Goal: Information Seeking & Learning: Learn about a topic

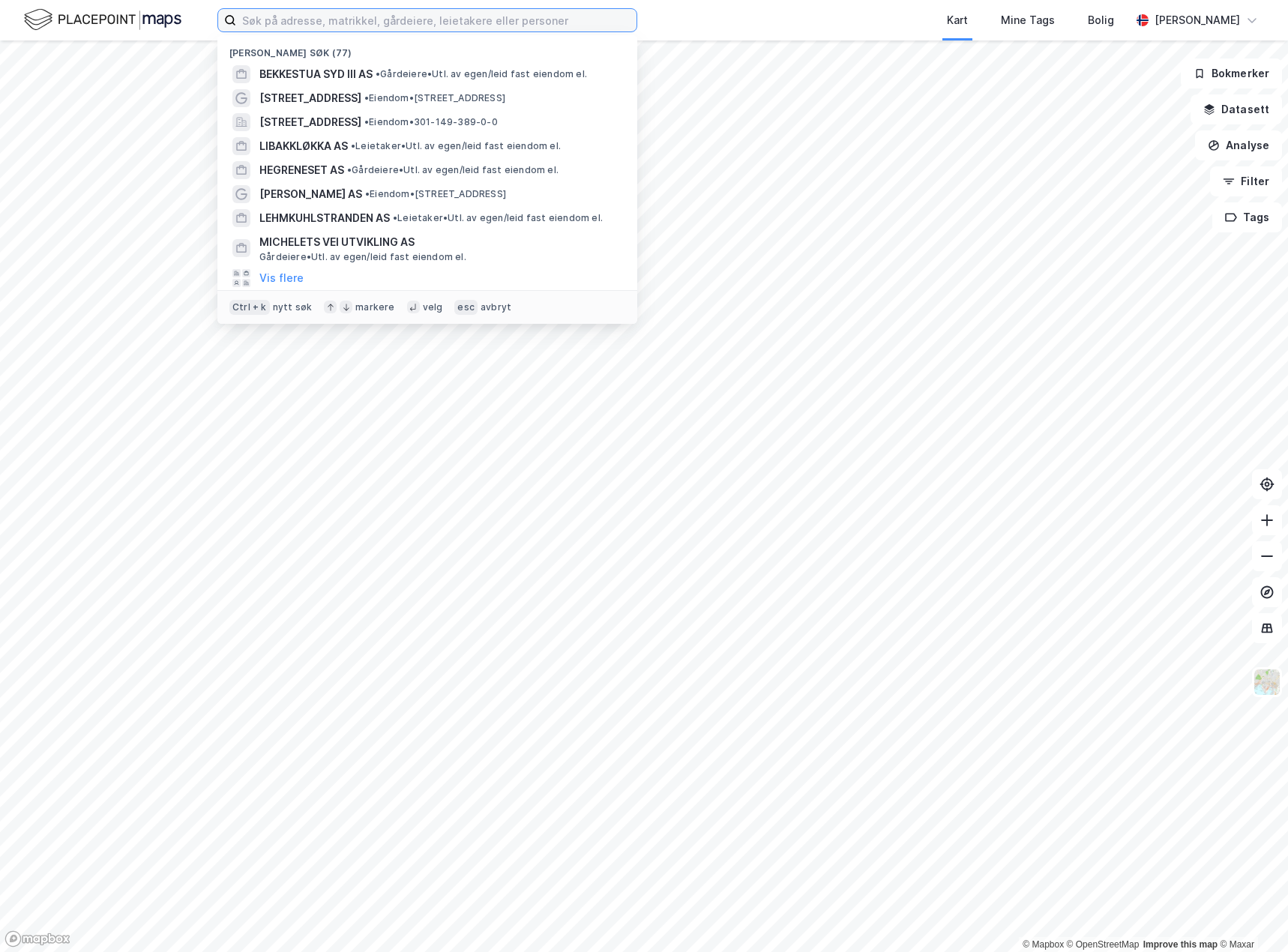
click at [387, 27] on input at bounding box center [436, 20] width 400 height 23
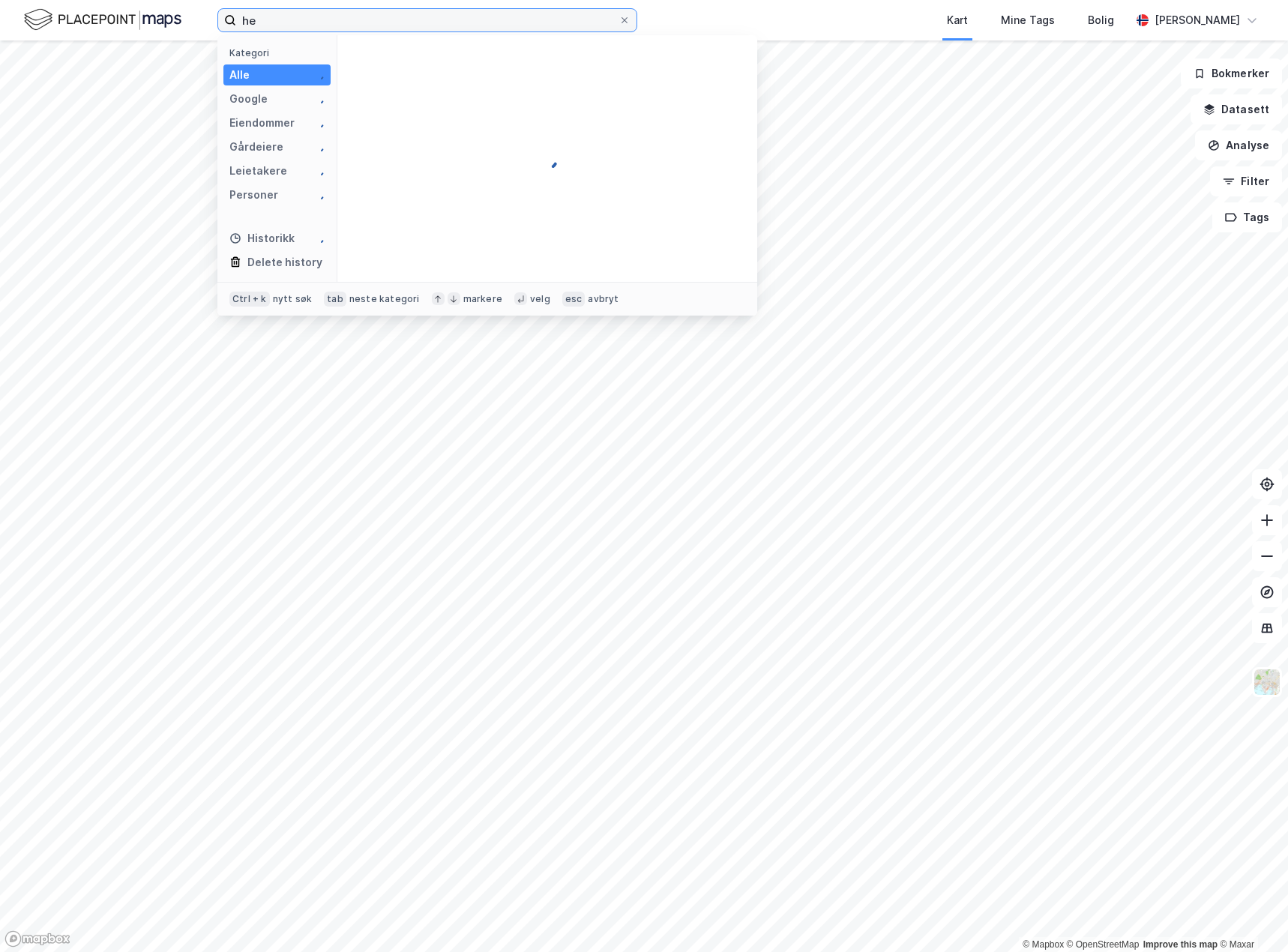
type input "h"
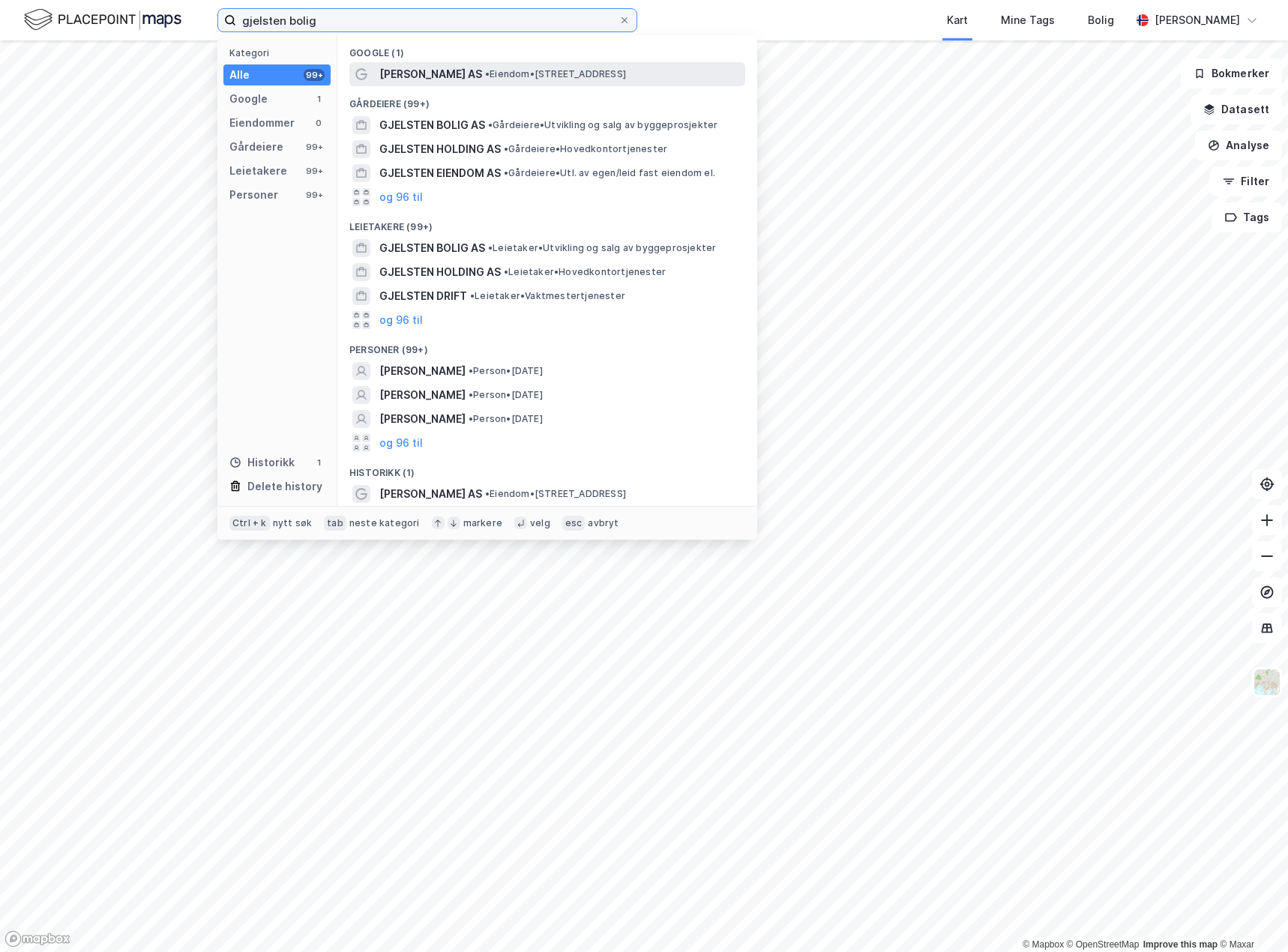
type input "gjelsten bolig"
click at [463, 75] on span "[PERSON_NAME] AS" at bounding box center [430, 74] width 102 height 18
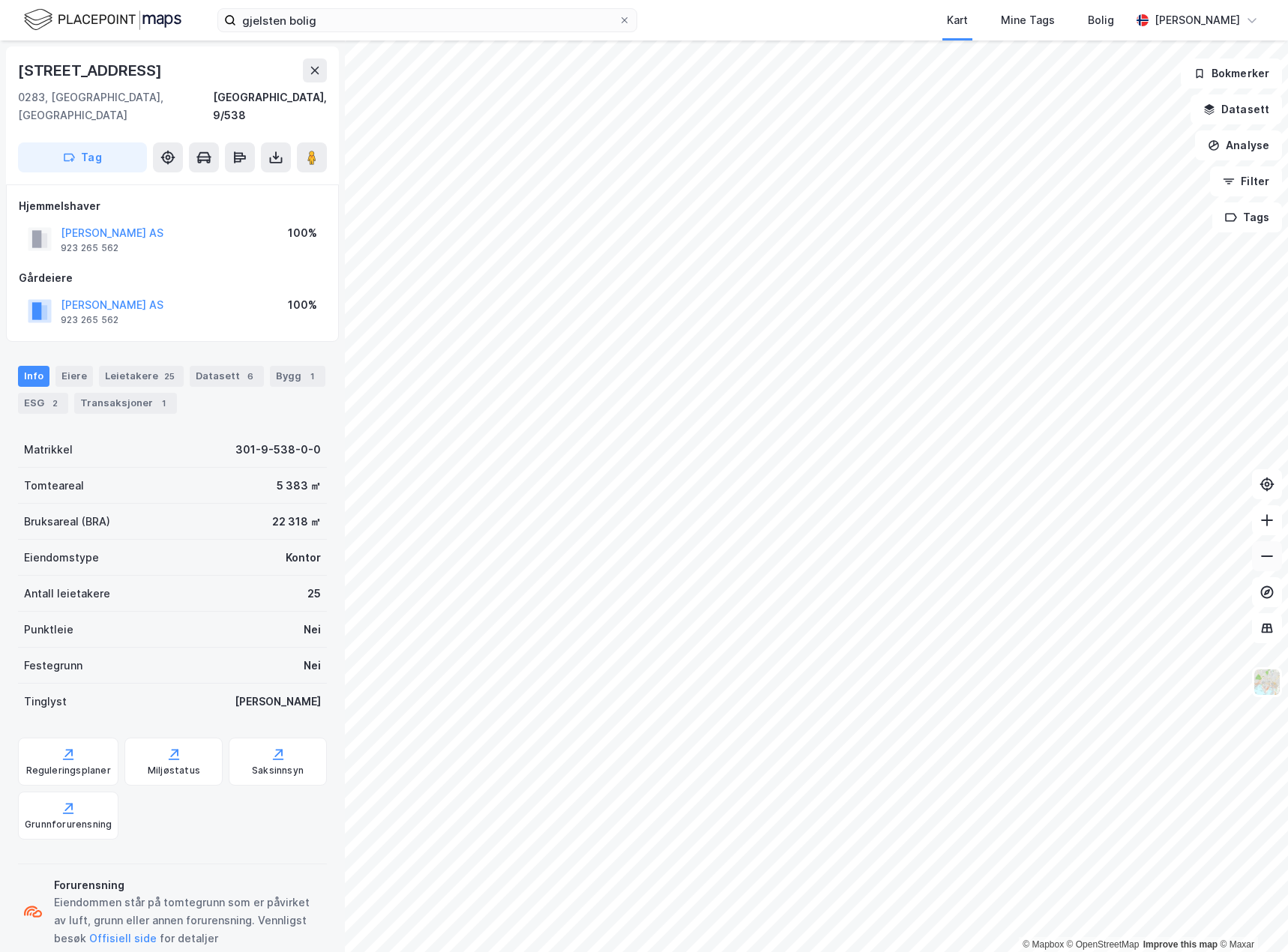
click at [1277, 564] on button at bounding box center [1267, 556] width 30 height 30
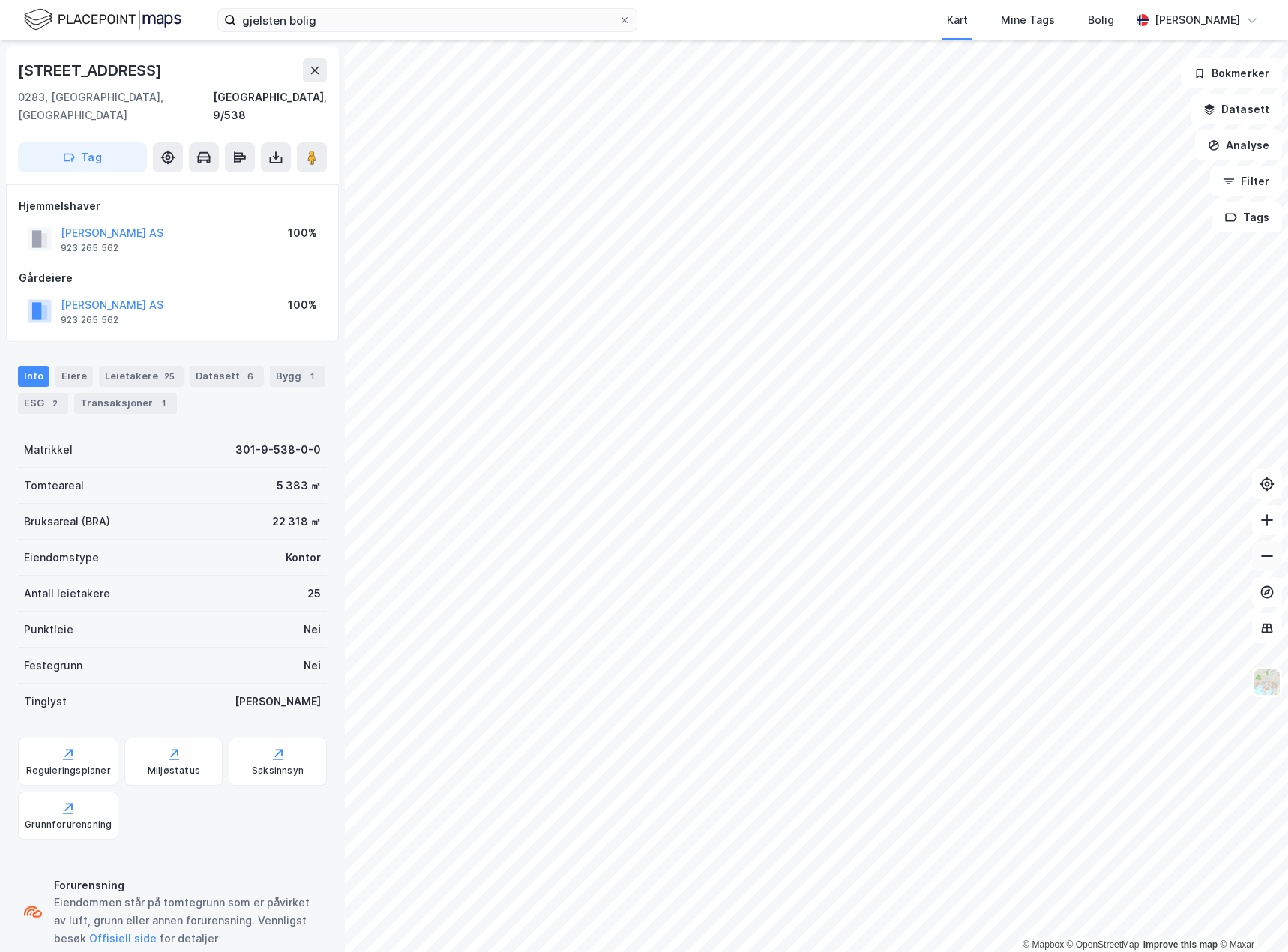
click at [1277, 564] on button at bounding box center [1267, 556] width 30 height 30
click at [1271, 526] on icon at bounding box center [1266, 520] width 15 height 15
click at [703, 951] on html "gjelsten bolig Kart Mine Tags Bolig [PERSON_NAME] © Mapbox © OpenStreetMap Impr…" at bounding box center [644, 476] width 1288 height 952
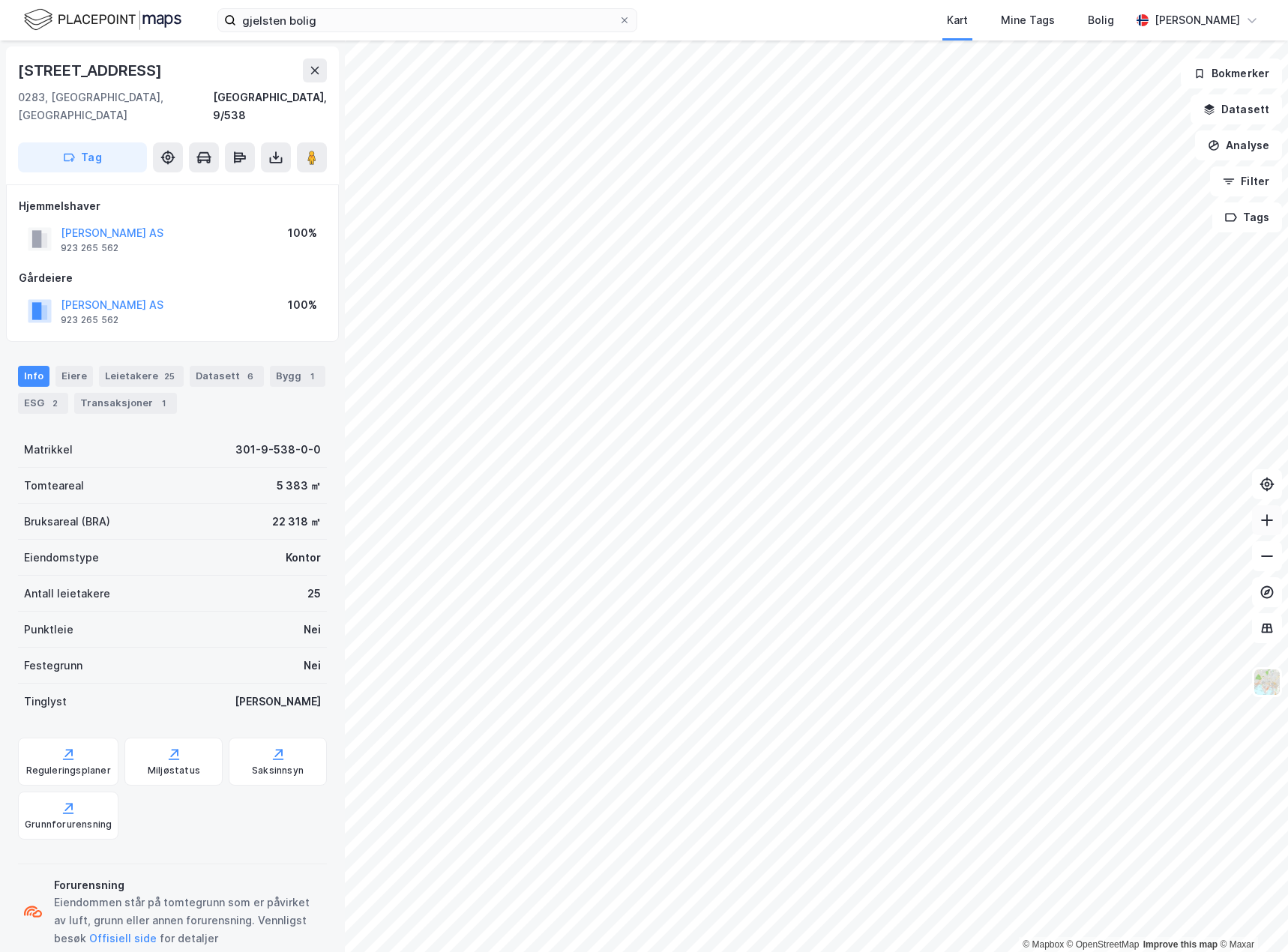
click at [1280, 522] on button at bounding box center [1267, 520] width 30 height 30
click at [1258, 493] on div "© Mapbox © OpenStreetMap Improve this map © Maxar [STREET_ADDRESS], 9/538 Tag H…" at bounding box center [644, 496] width 1288 height 911
click at [1265, 526] on icon at bounding box center [1266, 520] width 15 height 15
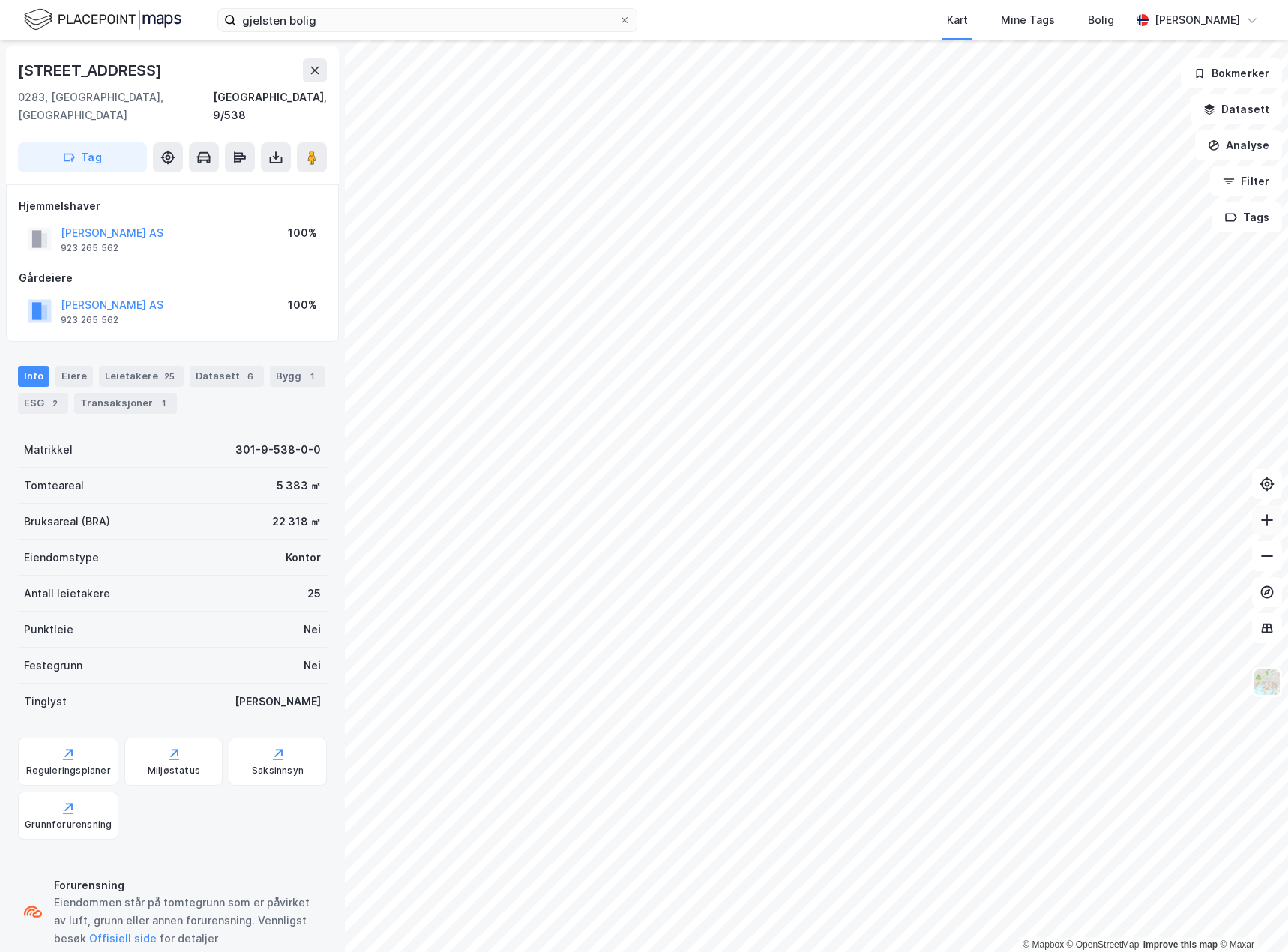
click at [1271, 512] on button at bounding box center [1267, 520] width 30 height 30
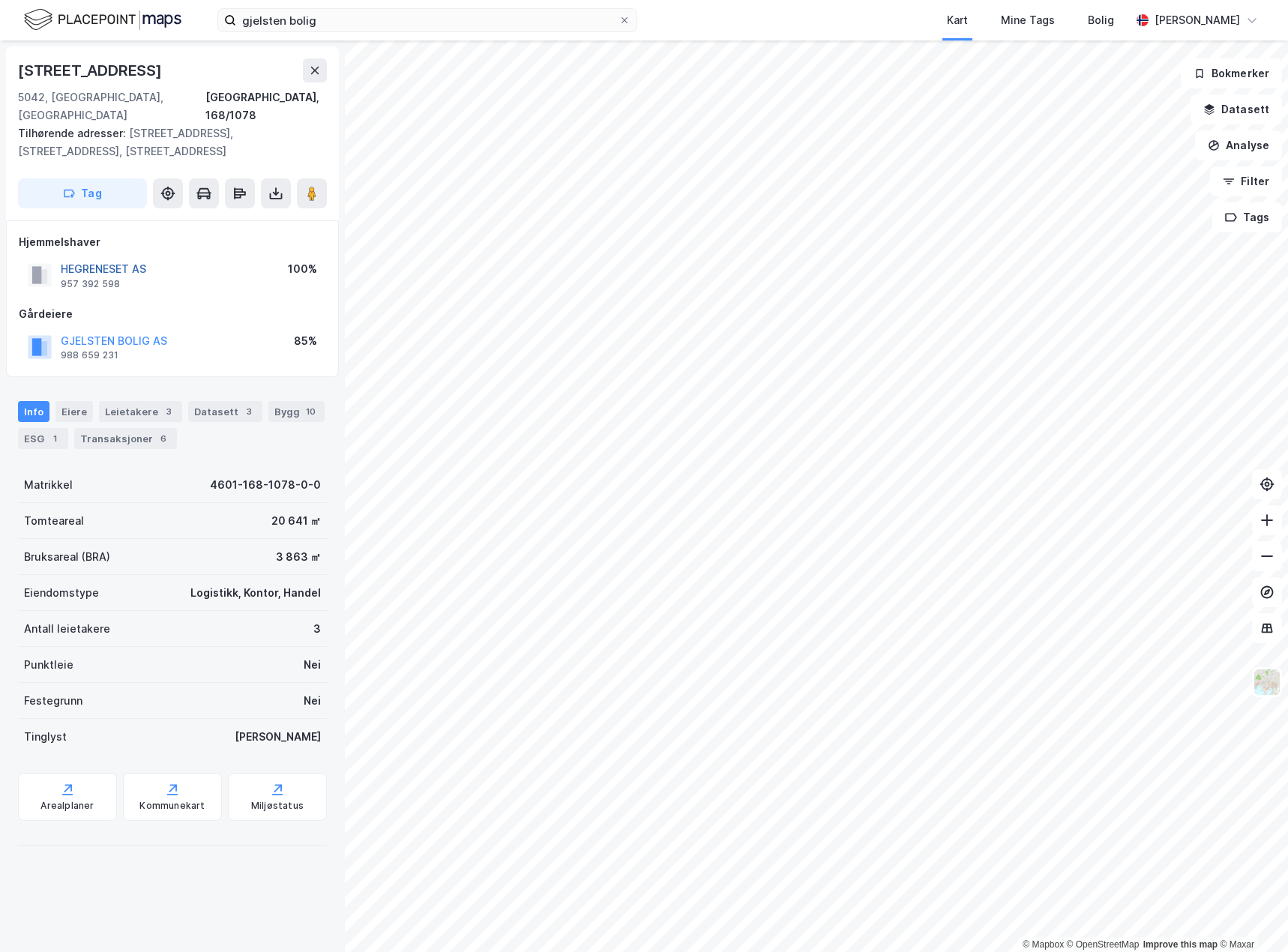
click at [0, 0] on button "HEGRENESET AS" at bounding box center [0, 0] width 0 height 0
